Goal: Task Accomplishment & Management: Use online tool/utility

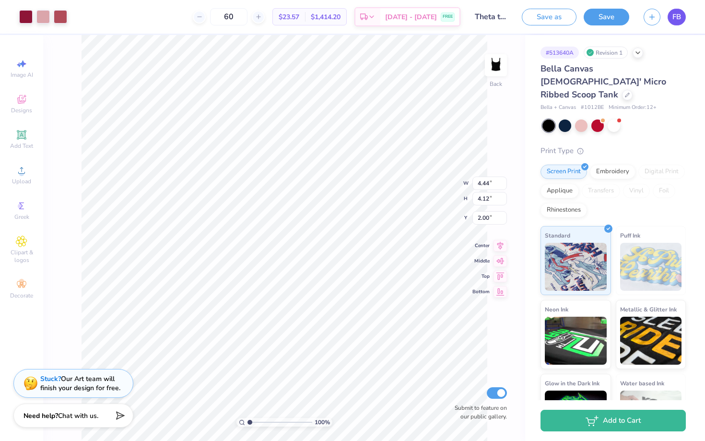
click at [675, 19] on span "FB" at bounding box center [676, 17] width 9 height 11
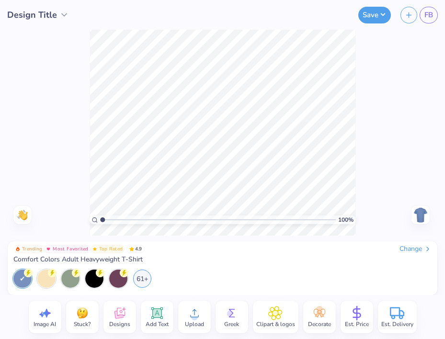
click at [62, 14] on icon at bounding box center [64, 15] width 10 height 10
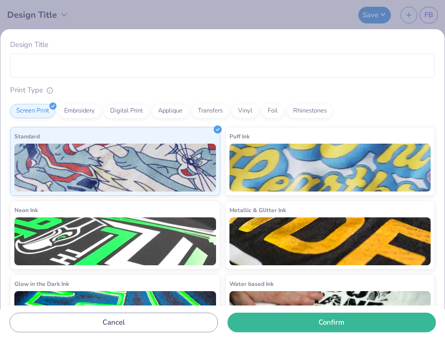
click at [72, 24] on div "Design Title Print Type Screen Print Embroidery Digital Print Applique Transfer…" at bounding box center [222, 169] width 445 height 339
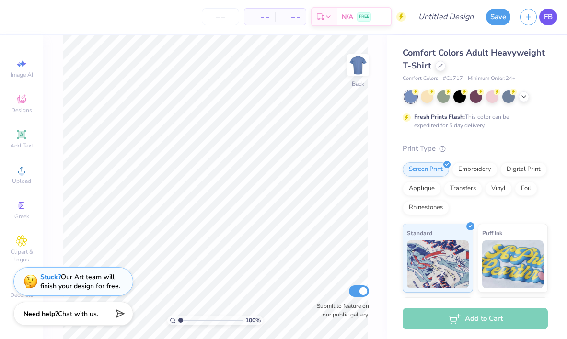
click at [445, 12] on span "FB" at bounding box center [548, 17] width 9 height 11
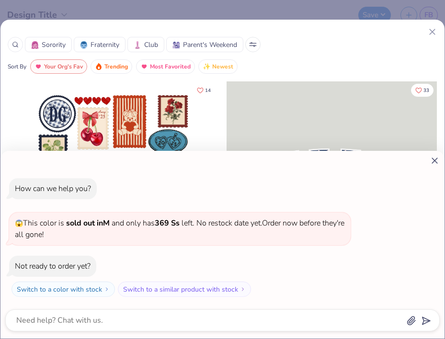
click at [433, 31] on div "How can we help you? 😱 This color is sold out in M and only has 369 Ss left . N…" at bounding box center [222, 169] width 445 height 339
type textarea "x"
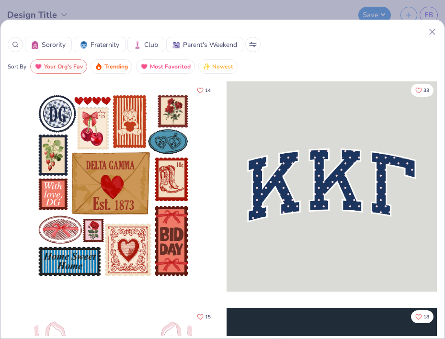
click at [433, 31] on line at bounding box center [432, 31] width 5 height 5
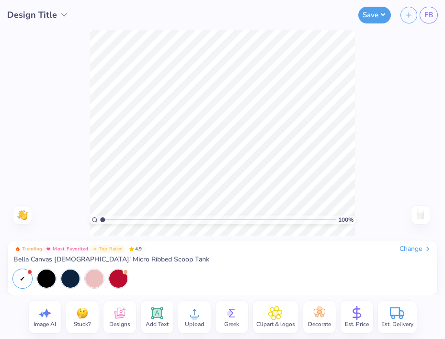
click at [192, 325] on span "Upload" at bounding box center [194, 325] width 19 height 8
click at [113, 316] on icon at bounding box center [120, 313] width 14 height 14
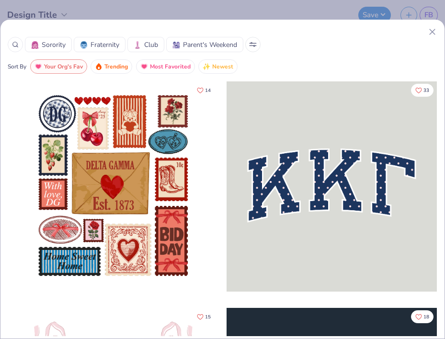
click at [436, 30] on icon at bounding box center [433, 32] width 10 height 10
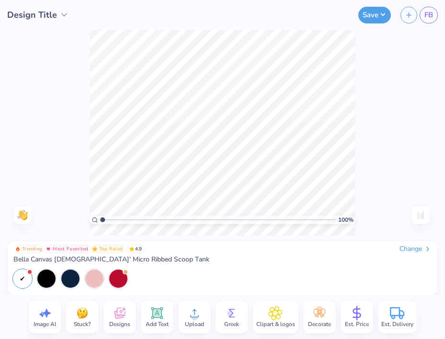
click at [38, 319] on icon at bounding box center [45, 313] width 14 height 14
select select "4"
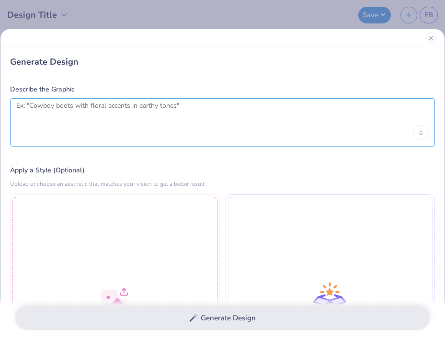
click at [110, 111] on textarea at bounding box center [222, 114] width 413 height 24
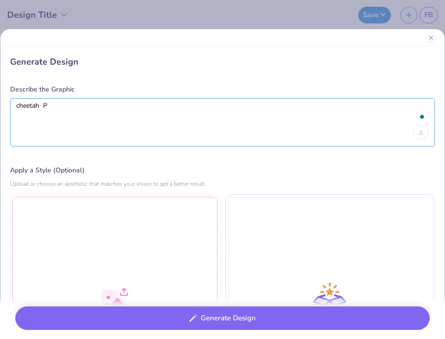
click at [94, 118] on textarea "ch" at bounding box center [222, 114] width 413 height 24
click at [67, 106] on textarea "ch" at bounding box center [222, 114] width 413 height 24
click at [70, 106] on textarea "cheetah P" at bounding box center [222, 114] width 413 height 24
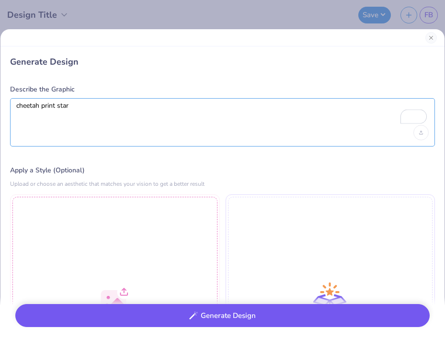
type textarea "cheetah print star"
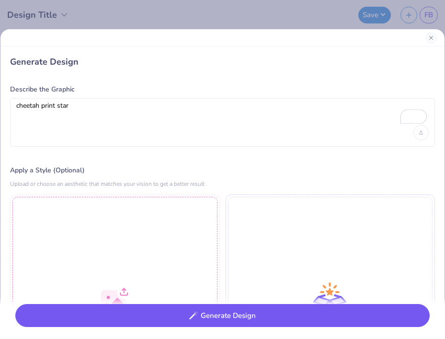
click at [161, 314] on button "Generate Design" at bounding box center [222, 315] width 415 height 23
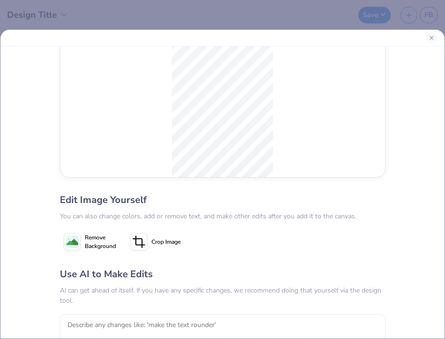
scroll to position [106, 0]
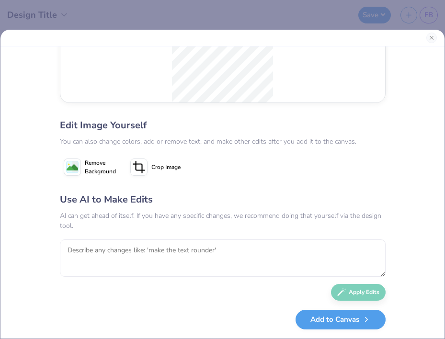
click at [103, 166] on span "Remove Background" at bounding box center [100, 167] width 31 height 17
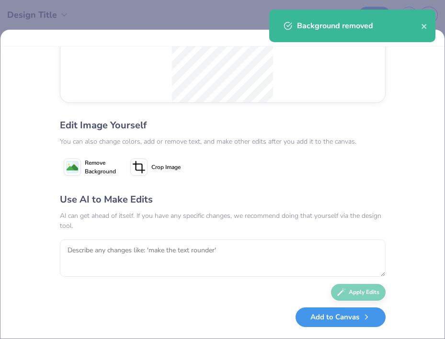
click at [326, 323] on button "Add to Canvas" at bounding box center [341, 318] width 90 height 20
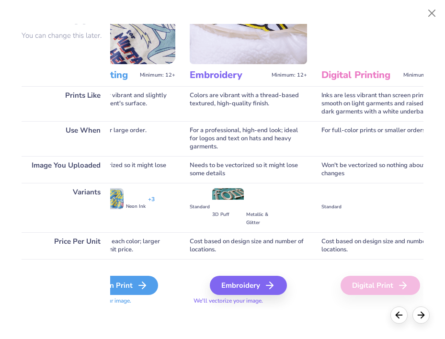
scroll to position [65, 0]
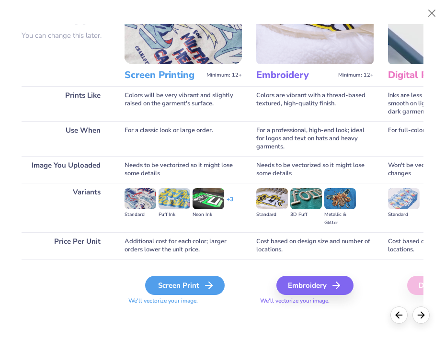
click at [182, 288] on div "Screen Print" at bounding box center [185, 285] width 80 height 19
click at [199, 283] on div "Screen Print" at bounding box center [185, 285] width 80 height 19
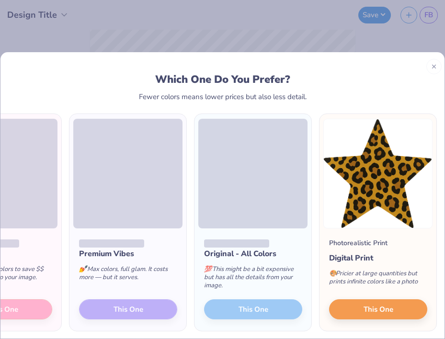
scroll to position [0, 0]
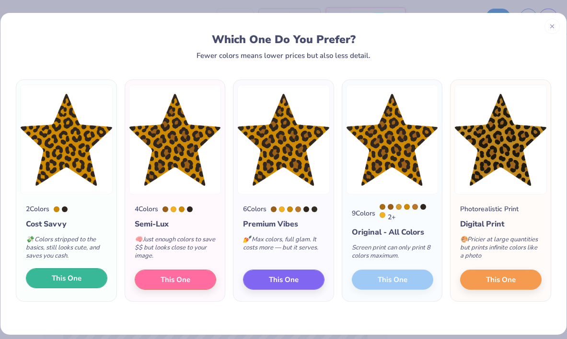
click at [89, 279] on button "This One" at bounding box center [67, 279] width 82 height 20
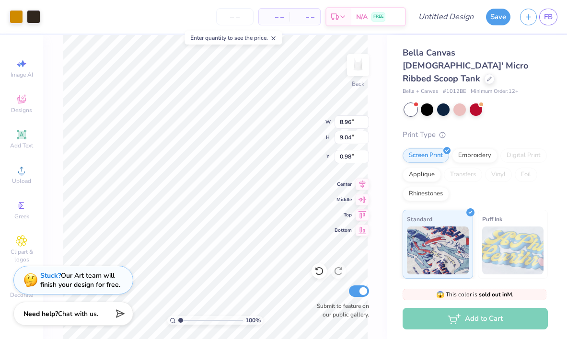
type input "3.71"
type input "3.74"
type input "0.50"
type input "2.93"
type input "2.96"
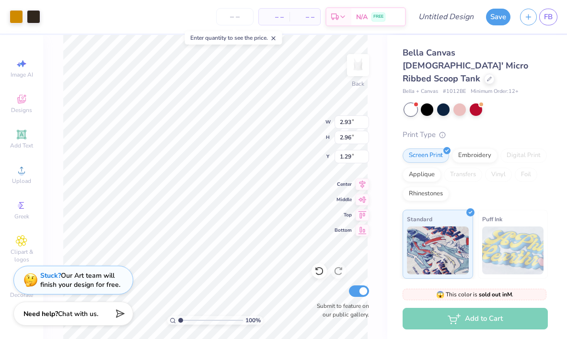
type input "1.32"
click at [21, 177] on span "Upload" at bounding box center [21, 181] width 19 height 8
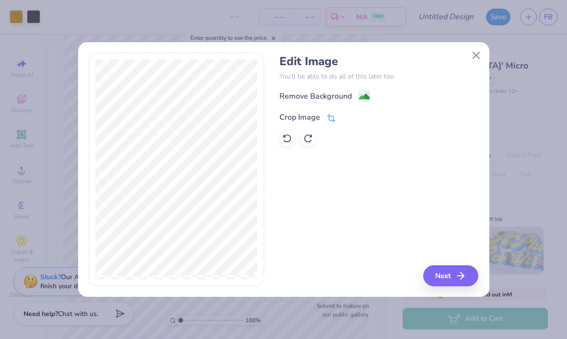
click at [330, 118] on icon at bounding box center [331, 118] width 9 height 9
click at [280, 222] on div "Edit Image You’ll be able to do all of this later too. Remove Background Crop I…" at bounding box center [284, 170] width 390 height 234
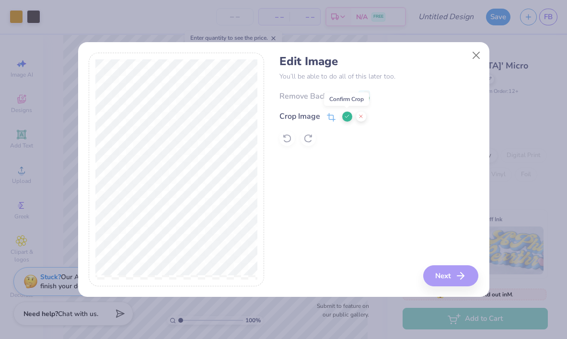
click at [347, 116] on icon at bounding box center [347, 117] width 6 height 6
click at [363, 92] on rect at bounding box center [364, 97] width 11 height 11
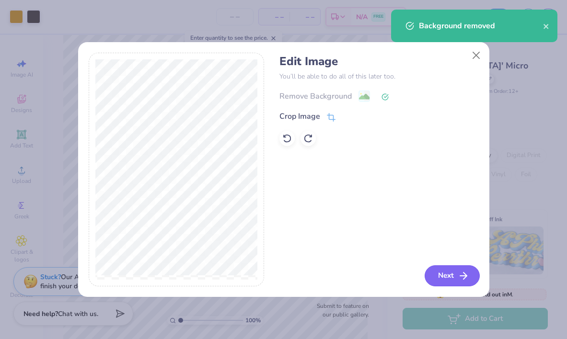
click at [442, 279] on button "Next" at bounding box center [452, 276] width 55 height 21
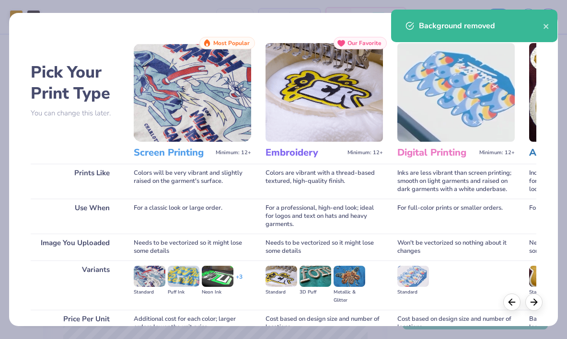
scroll to position [91, 0]
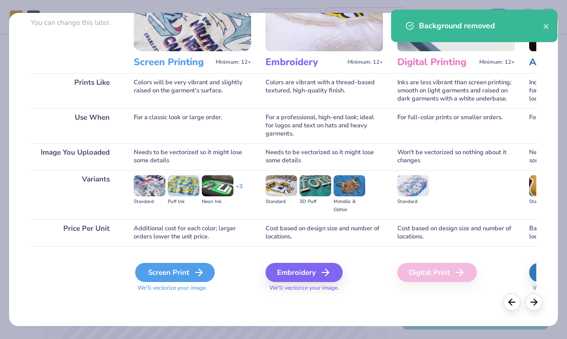
click at [168, 271] on div "Screen Print" at bounding box center [175, 272] width 80 height 19
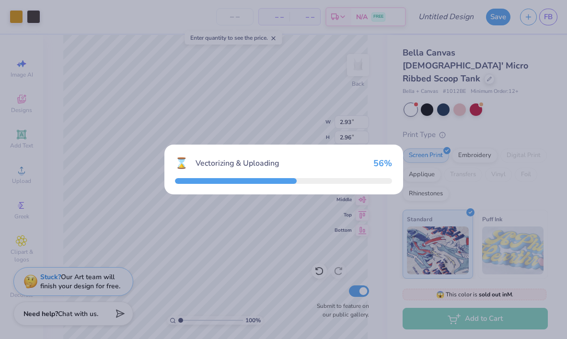
type input "8.96"
type input "2.87"
type input "4.06"
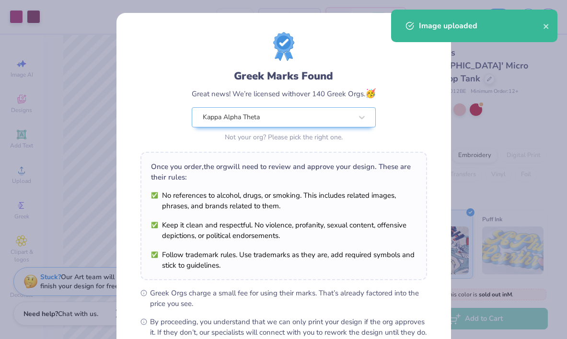
scroll to position [109, 0]
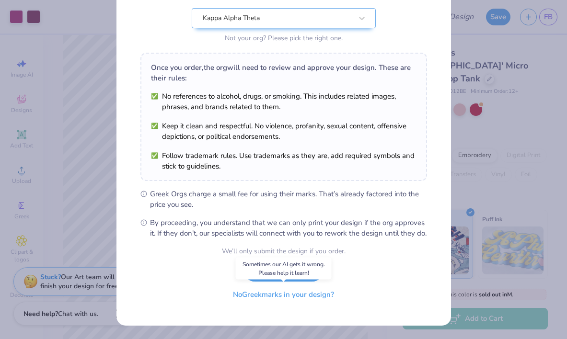
click at [291, 296] on button "No Greek marks in your design?" at bounding box center [283, 295] width 117 height 20
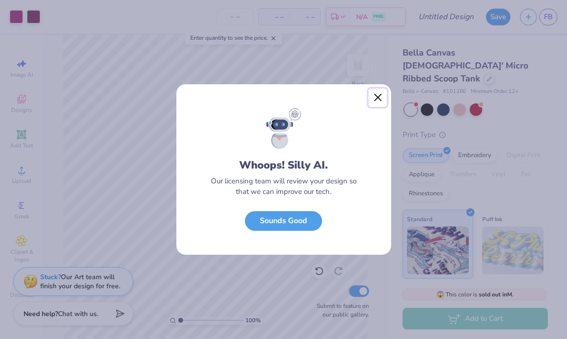
click at [378, 95] on button "Close" at bounding box center [378, 98] width 18 height 18
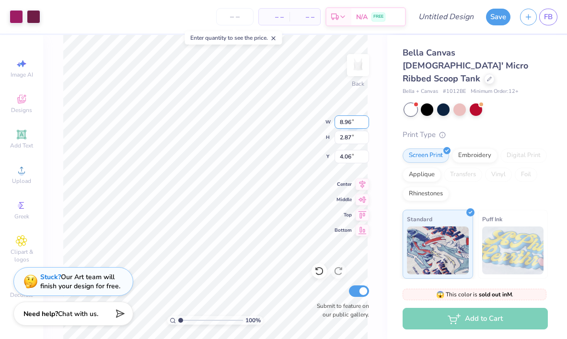
type input "5.09"
type input "1.63"
type input "5.30"
type input "2.93"
type input "2.96"
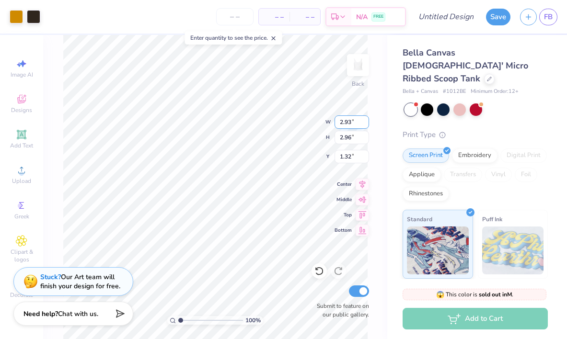
type input "2.54"
type input "5.09"
type input "1.63"
type input "0.91"
click at [14, 13] on div at bounding box center [16, 15] width 13 height 13
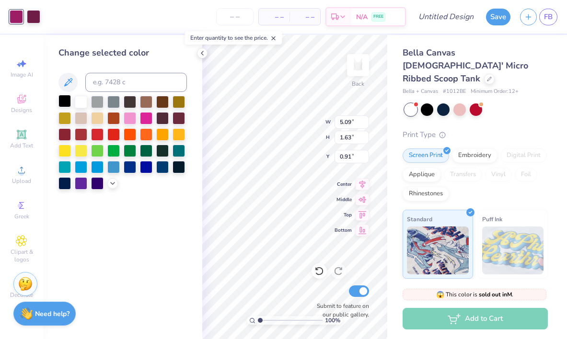
click at [65, 100] on div at bounding box center [65, 101] width 12 height 12
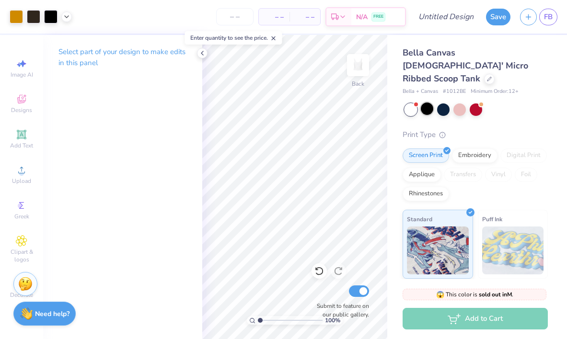
click at [427, 103] on div at bounding box center [427, 109] width 12 height 12
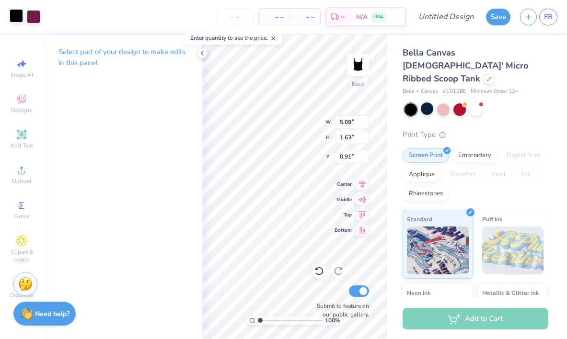
click at [17, 18] on div at bounding box center [16, 15] width 13 height 13
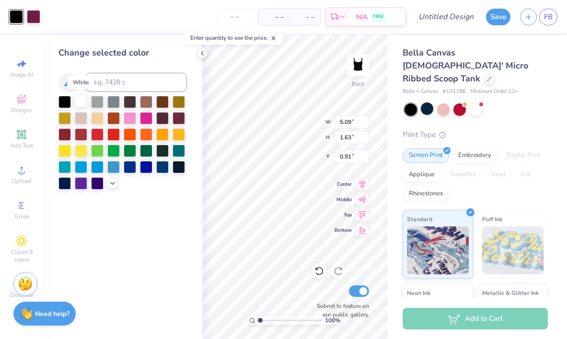
click at [81, 98] on div at bounding box center [81, 101] width 12 height 12
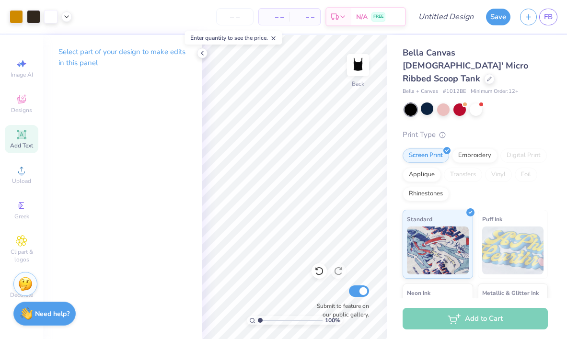
click at [25, 134] on icon at bounding box center [22, 135] width 12 height 12
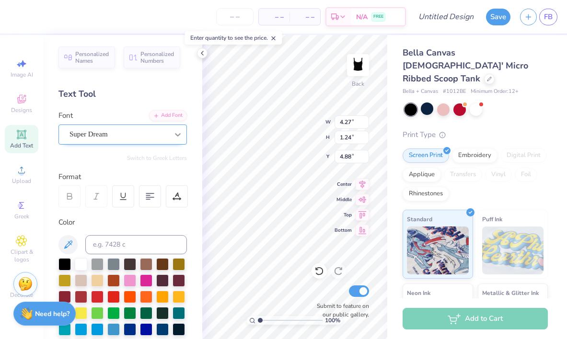
click at [173, 134] on icon at bounding box center [178, 135] width 10 height 10
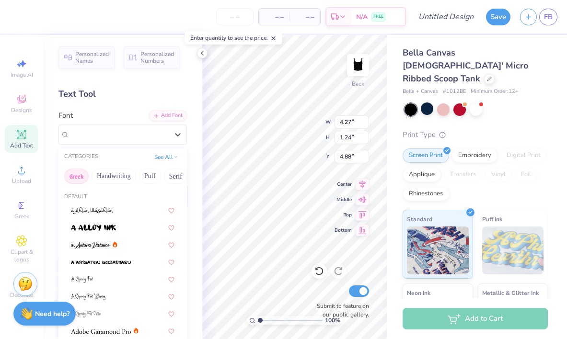
click at [88, 174] on button "Greek" at bounding box center [76, 176] width 24 height 15
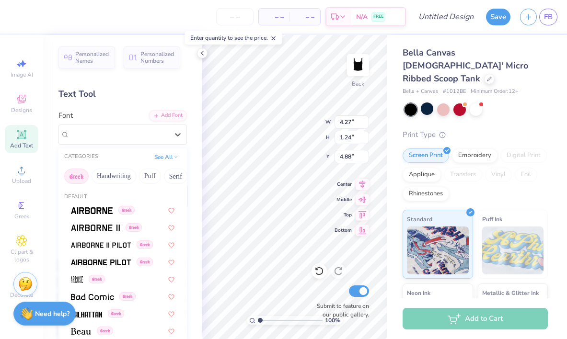
click at [165, 163] on div "CATEGORIES See All" at bounding box center [123, 157] width 129 height 17
click at [170, 155] on button "See All" at bounding box center [167, 157] width 30 height 10
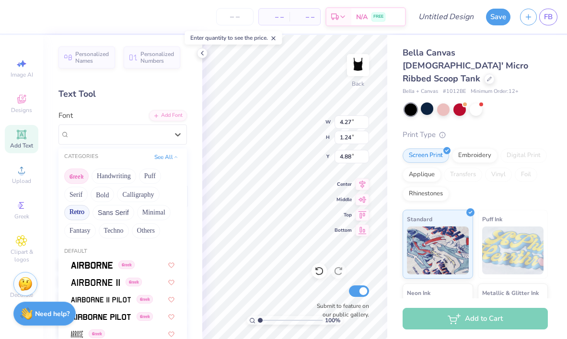
click at [79, 208] on button "Retro" at bounding box center [76, 212] width 25 height 15
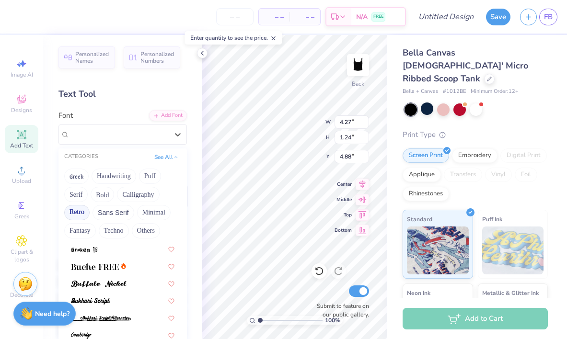
scroll to position [178, 0]
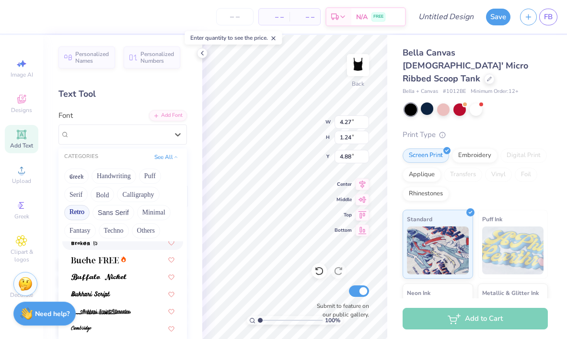
type input "5.09"
type input "1.63"
type input "0.91"
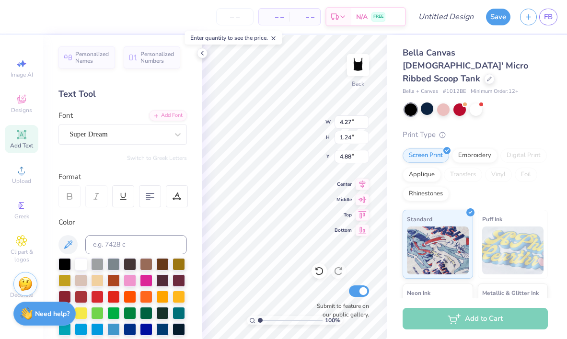
scroll to position [0, 0]
type textarea "18 70"
click at [113, 144] on div "Super Dream" at bounding box center [123, 135] width 129 height 20
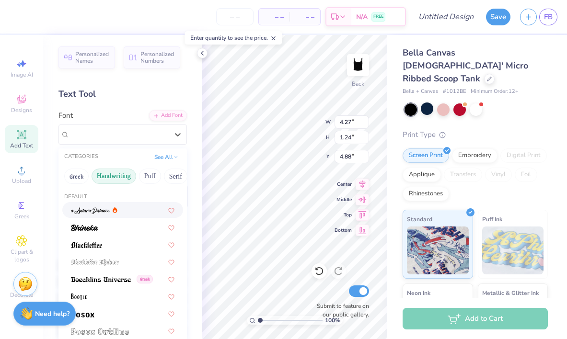
click at [109, 182] on button "Handwriting" at bounding box center [114, 176] width 45 height 15
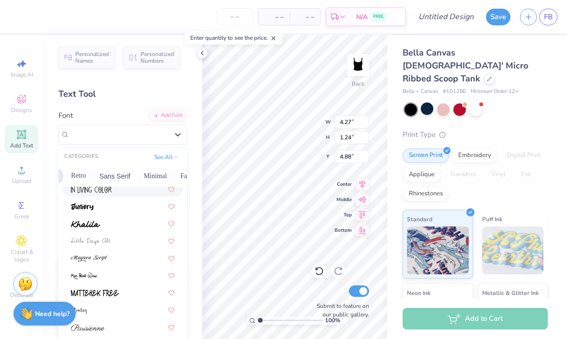
scroll to position [0, 243]
click at [107, 174] on button "Minimal" at bounding box center [109, 176] width 34 height 15
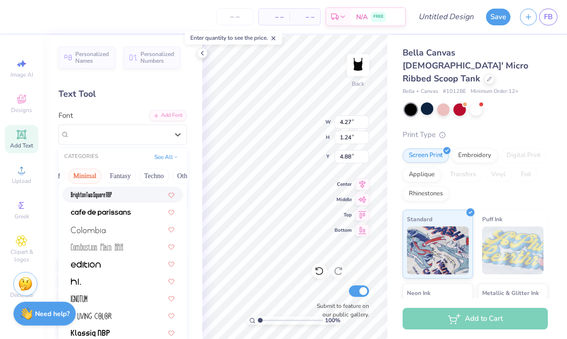
scroll to position [0, 282]
click at [94, 171] on button "Fantasy" at bounding box center [105, 176] width 32 height 15
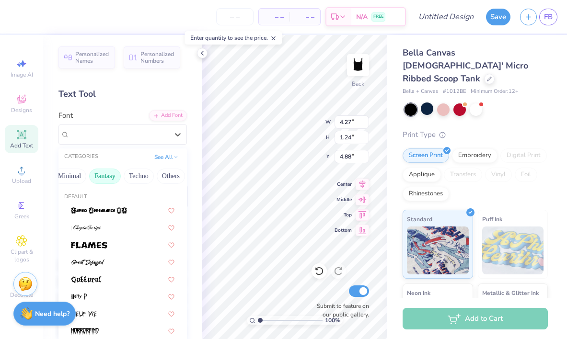
scroll to position [0, 187]
click at [119, 178] on button "Sans Serif" at bounding box center [124, 176] width 42 height 15
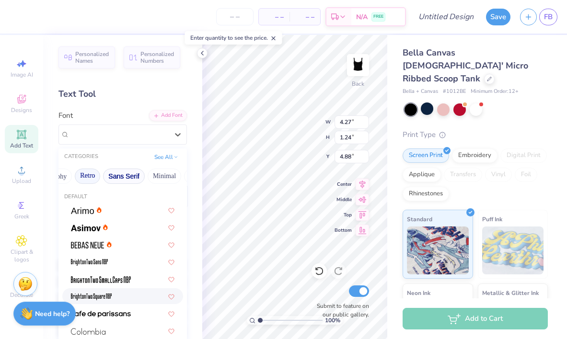
click at [93, 174] on button "Retro" at bounding box center [87, 176] width 25 height 15
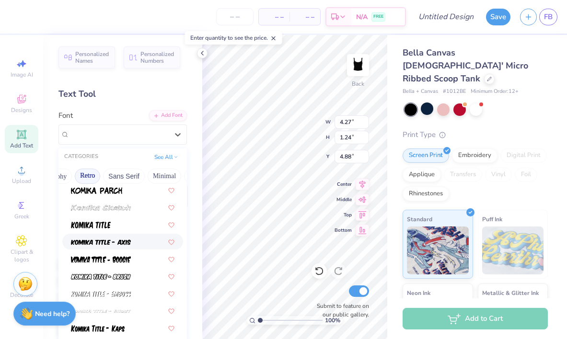
scroll to position [999, 0]
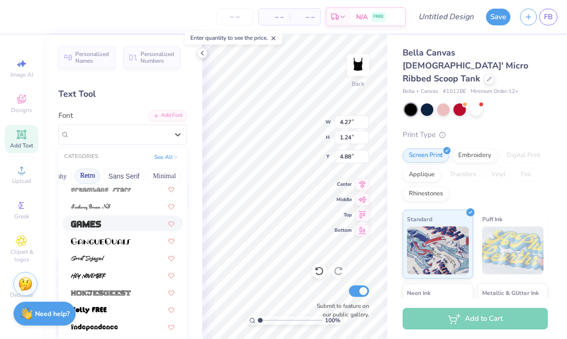
scroll to position [595, 0]
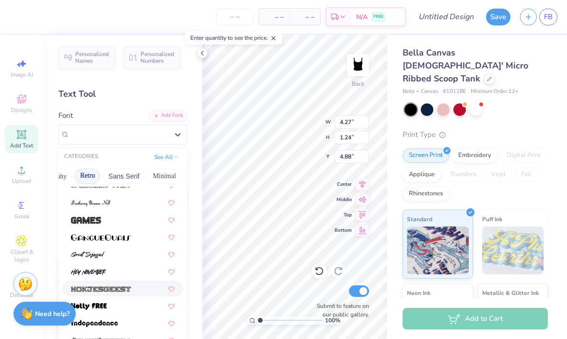
click at [88, 287] on img at bounding box center [101, 289] width 60 height 7
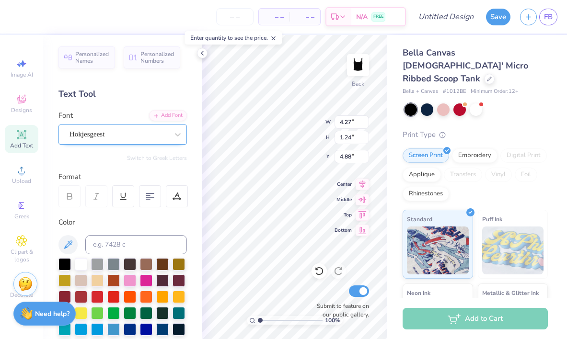
click at [133, 135] on div "Hokjesgeest" at bounding box center [119, 134] width 101 height 15
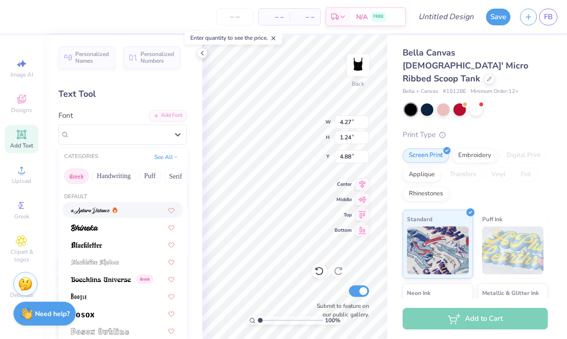
click at [73, 176] on button "Greek" at bounding box center [76, 176] width 24 height 15
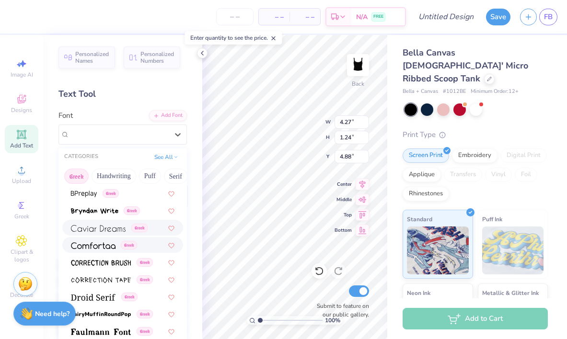
scroll to position [192, 0]
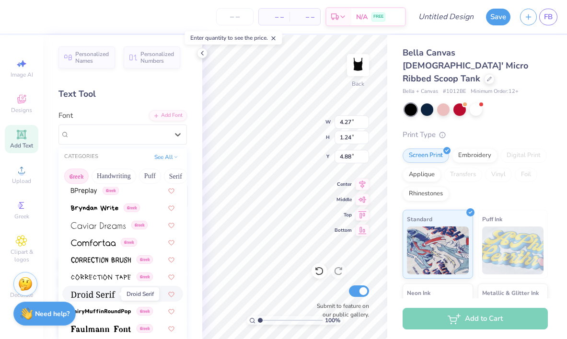
click at [91, 295] on img at bounding box center [93, 295] width 45 height 7
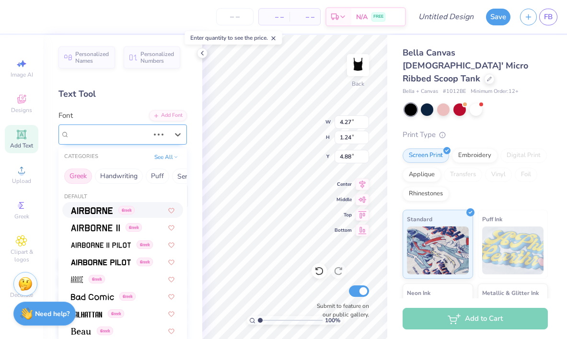
click at [146, 137] on div at bounding box center [110, 134] width 80 height 13
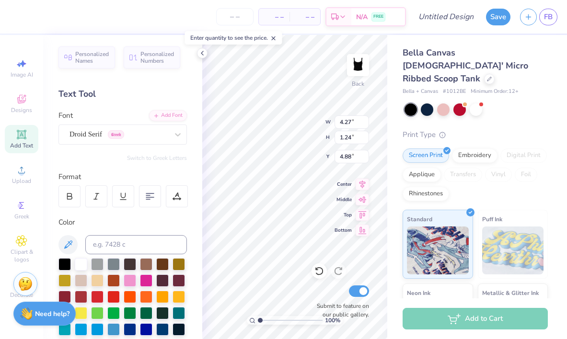
scroll to position [0, 1]
type textarea "18 70"
click at [365, 231] on div "100 % Back W 4.27 4.27 " H 1.24 1.24 " Y 4.88 4.88 " Center Middle Top Bottom S…" at bounding box center [294, 187] width 185 height 304
click at [348, 229] on div "100 % Back W 6.95 6.95 " H 1.29 1.29 " Y 4.85 4.85 " Center Middle Top Bottom S…" at bounding box center [294, 187] width 185 height 304
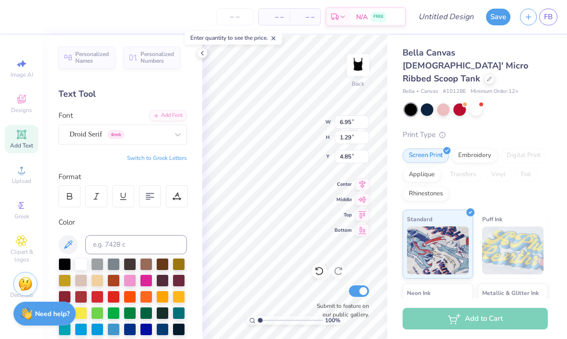
scroll to position [0, 0]
type input "4.18"
type input "0.78"
type input "4.02"
type textarea "18 70"
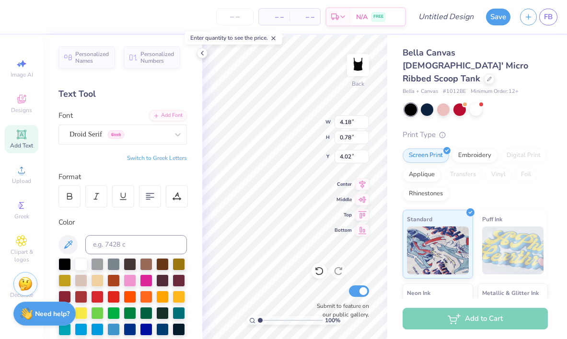
scroll to position [0, 1]
type input "3.63"
type textarea "18 70"
click at [307, 117] on div "100 % Back W 5.28 5.28 " H 0.78 0.78 " Y 3.63 3.63 " Center Middle Top Bottom S…" at bounding box center [294, 187] width 185 height 304
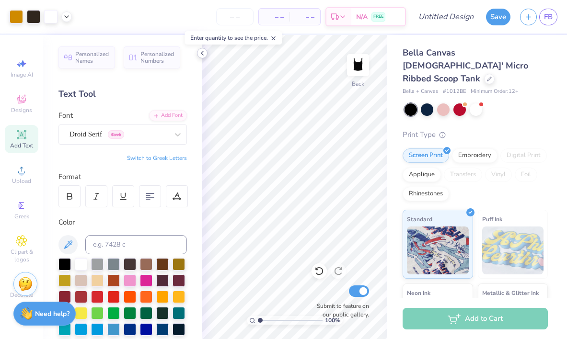
click at [202, 49] on icon at bounding box center [203, 53] width 8 height 8
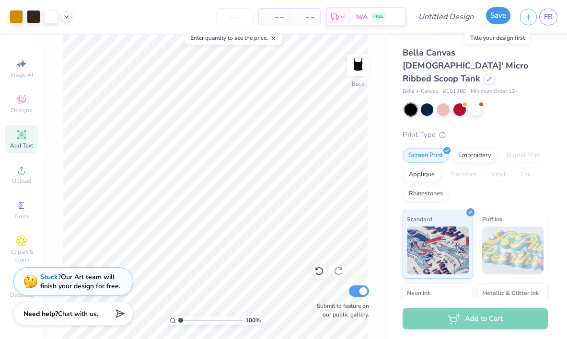
click at [503, 18] on button "Save" at bounding box center [498, 15] width 24 height 17
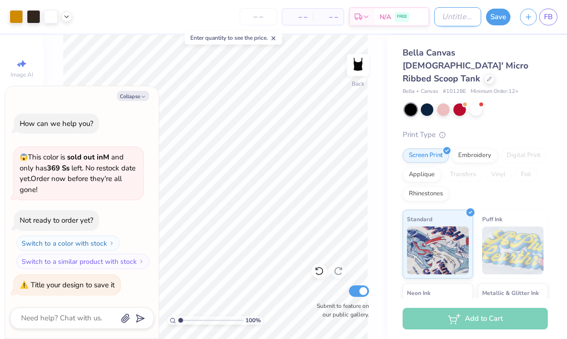
type textarea "x"
click at [455, 18] on input "Design Title" at bounding box center [457, 16] width 47 height 19
type input "B"
type textarea "x"
type input "Bl"
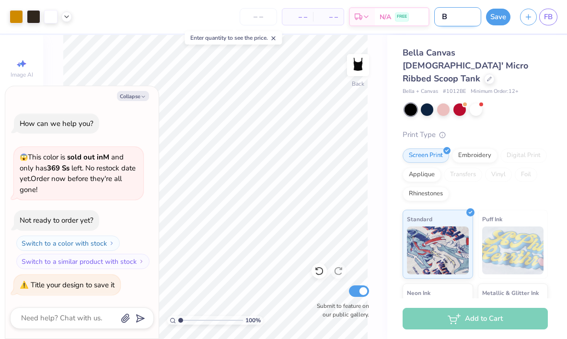
type textarea "x"
type input "Bla"
type textarea "x"
type input "Blac"
type textarea "x"
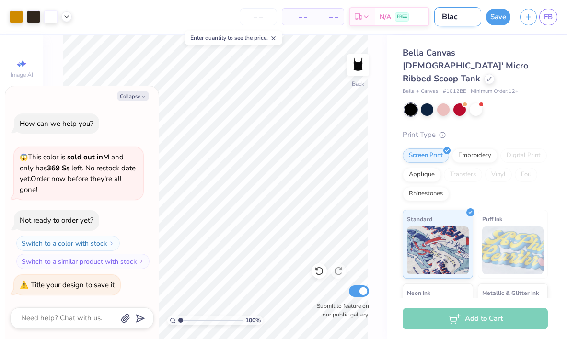
type input "Black"
type textarea "x"
type input "Black"
type textarea "x"
type input "Black a"
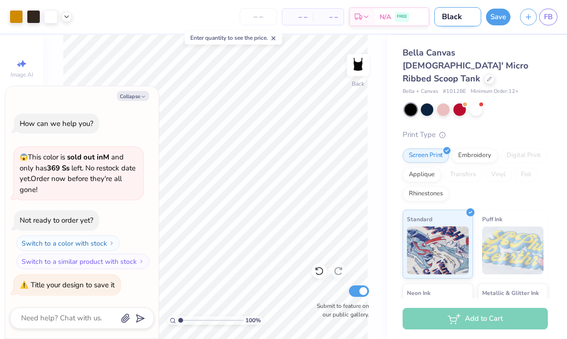
type textarea "x"
type input "Black an"
type textarea "x"
type input "Black and"
type textarea "x"
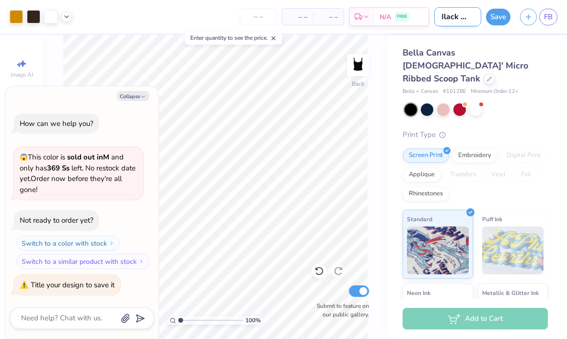
type input "Black and"
type textarea "x"
type input "Black and w"
type textarea "x"
type input "Black and wh"
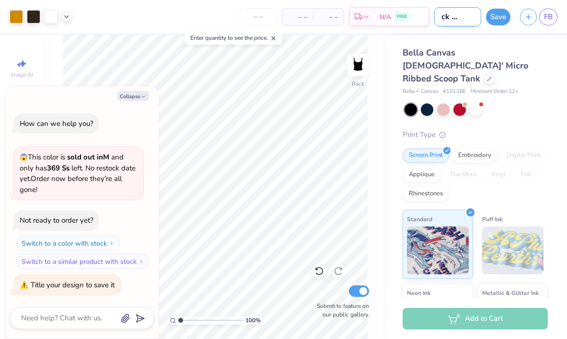
type textarea "x"
type input "Black and whi"
type textarea "x"
type input "Black and whit"
type textarea "x"
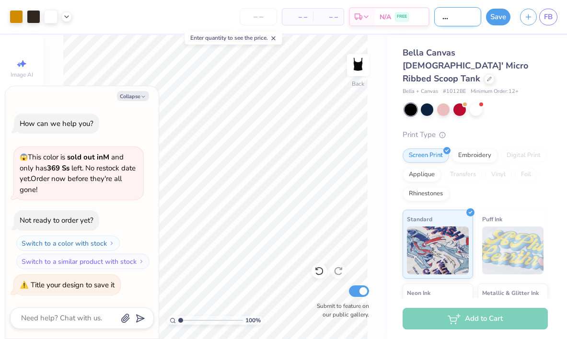
type input "Black and white"
type textarea "x"
type input "Black and white"
type textarea "x"
type input "Black and white t"
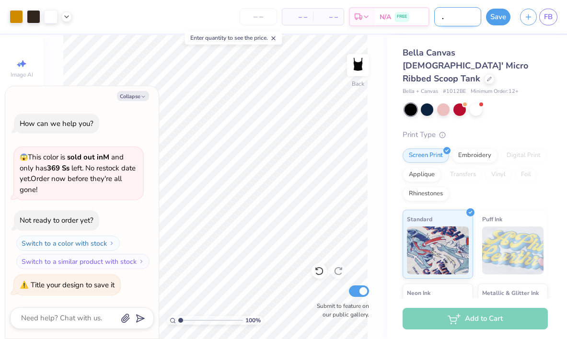
type textarea "x"
type input "Black and white th"
type textarea "x"
type input "Black and white the"
type textarea "x"
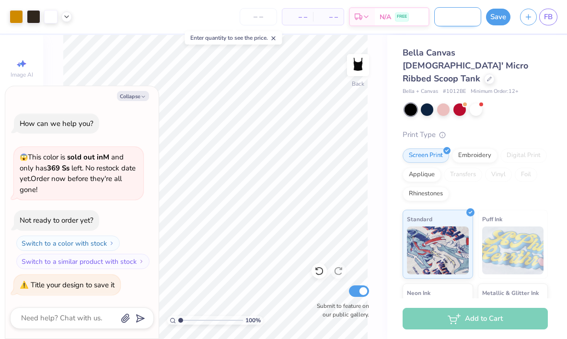
type input "Black and white thet"
type textarea "x"
type input "Black and white theta"
type textarea "x"
type input "Black and white theta"
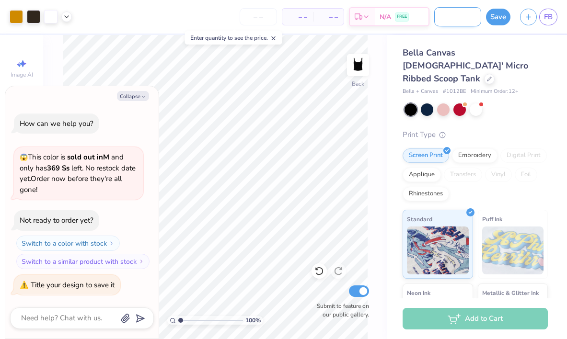
type textarea "x"
type input "Black and white theta t"
type textarea "x"
type input "Black and white theta ta"
type textarea "x"
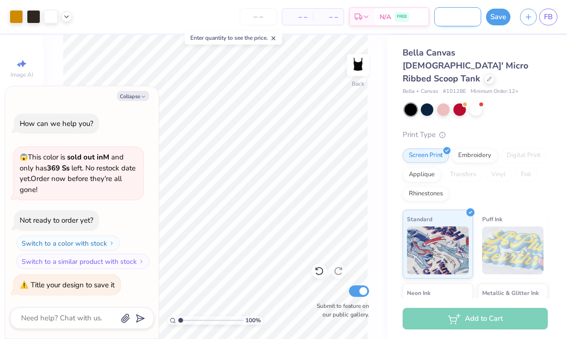
type input "Black and white theta tan"
type textarea "x"
type input "Black and white theta tank"
type textarea "x"
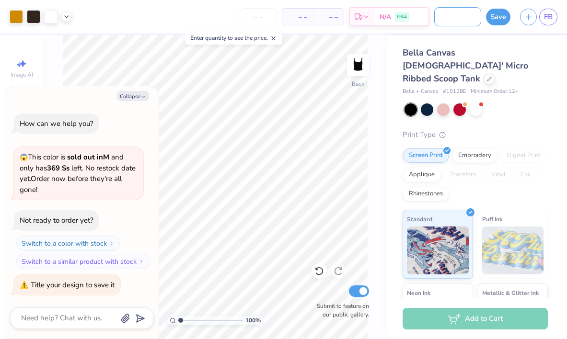
type input "Black and white theta tank"
click at [373, 106] on div "100 % Back Submit to feature on our public gallery." at bounding box center [215, 187] width 344 height 304
click at [136, 98] on button "Collapse" at bounding box center [133, 96] width 32 height 10
type textarea "x"
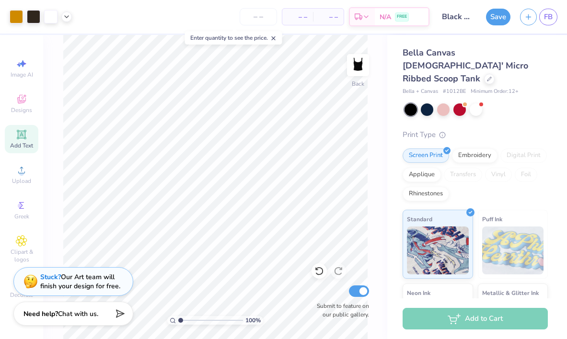
click at [298, 12] on span "– –" at bounding box center [297, 17] width 19 height 10
click at [301, 16] on span "– –" at bounding box center [297, 17] width 19 height 10
click at [245, 18] on input "number" at bounding box center [258, 16] width 37 height 17
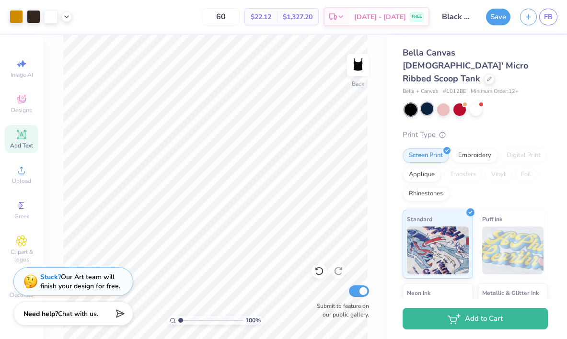
type input "60"
click at [429, 103] on div at bounding box center [427, 109] width 12 height 12
click at [427, 103] on div at bounding box center [427, 109] width 12 height 12
click at [415, 104] on div at bounding box center [411, 110] width 12 height 12
click at [445, 103] on div at bounding box center [443, 109] width 12 height 12
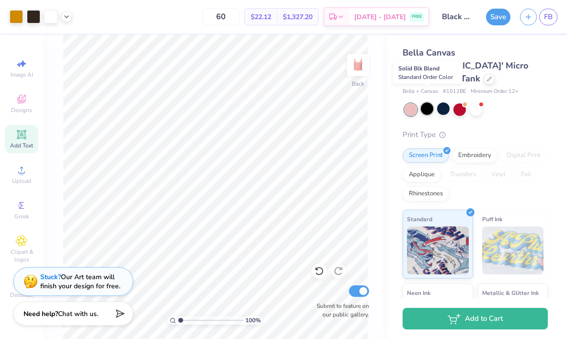
click at [425, 103] on div at bounding box center [427, 109] width 12 height 12
click at [432, 103] on div at bounding box center [427, 109] width 12 height 12
click at [493, 16] on button "Save" at bounding box center [498, 15] width 24 height 17
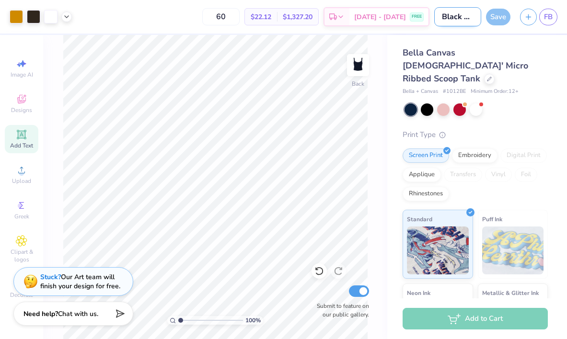
click at [455, 17] on input "Black and white theta tank" at bounding box center [457, 16] width 47 height 19
type input "Navy Theta"
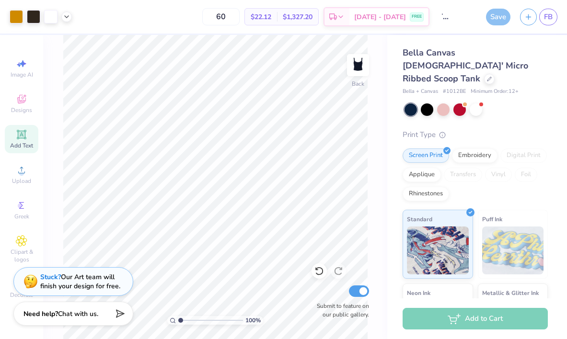
scroll to position [0, 28]
click at [490, 64] on div "Bella Canvas [DEMOGRAPHIC_DATA]' Micro Ribbed Scoop Tank" at bounding box center [475, 66] width 145 height 39
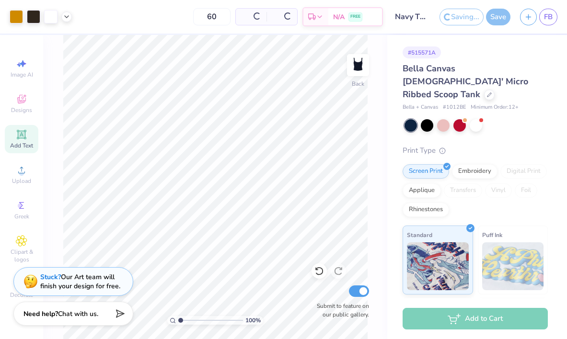
type input "Black and white theta tank"
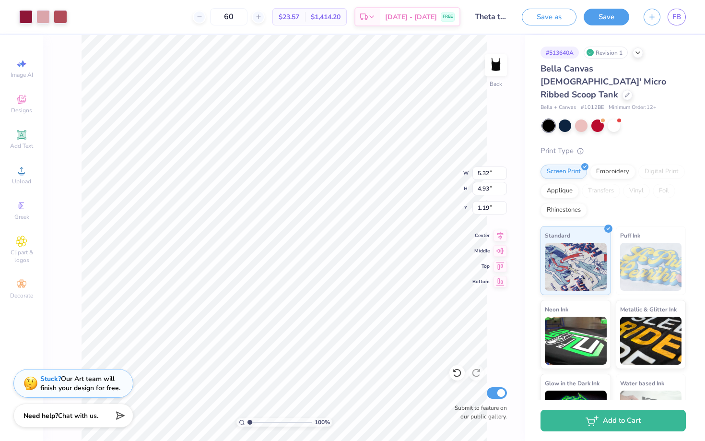
type input "5.32"
type input "4.93"
type input "0.96"
click at [501, 19] on input "Theta tank" at bounding box center [491, 16] width 47 height 19
click at [488, 15] on input "Theta tank" at bounding box center [491, 16] width 47 height 19
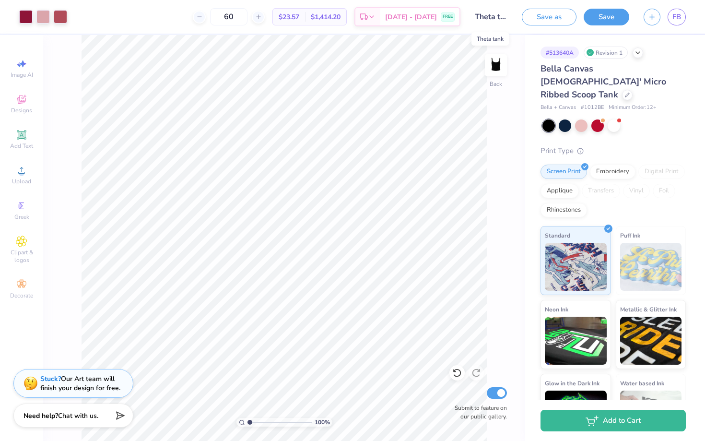
click at [488, 15] on input "Theta tank" at bounding box center [491, 16] width 47 height 19
click at [503, 23] on input "Theta tank" at bounding box center [491, 16] width 47 height 19
click at [486, 26] on div "Design Title Theta tank" at bounding box center [491, 17] width 47 height 34
click at [495, 19] on input "Theta tank" at bounding box center [491, 16] width 47 height 19
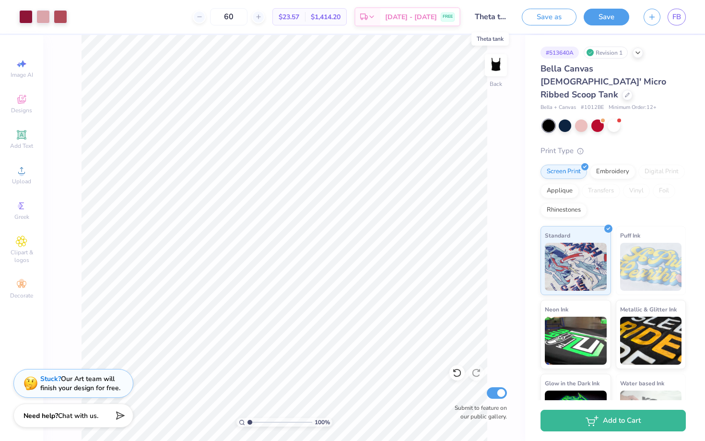
click at [495, 18] on input "Theta tank" at bounding box center [491, 16] width 47 height 19
click at [603, 19] on button "Save" at bounding box center [607, 15] width 46 height 17
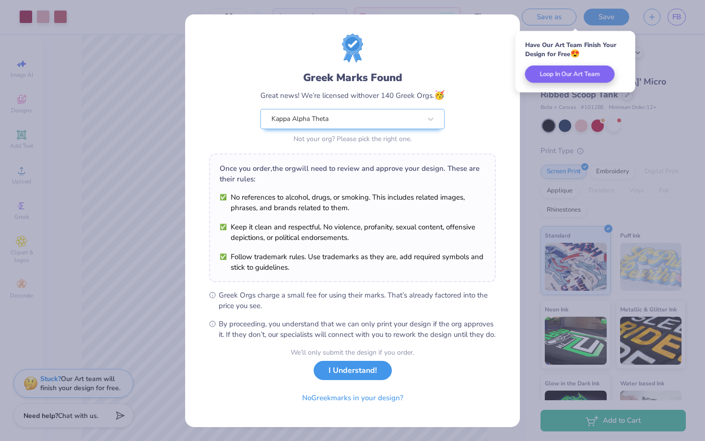
click at [359, 380] on button "I Understand!" at bounding box center [353, 371] width 78 height 20
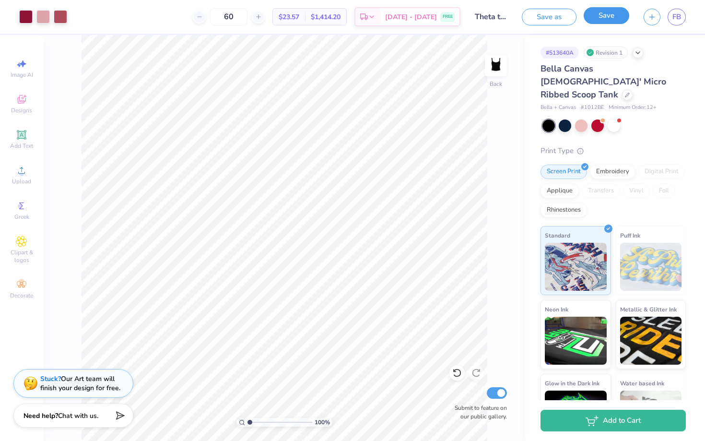
click at [605, 14] on button "Save" at bounding box center [607, 15] width 46 height 17
